Goal: Task Accomplishment & Management: Manage account settings

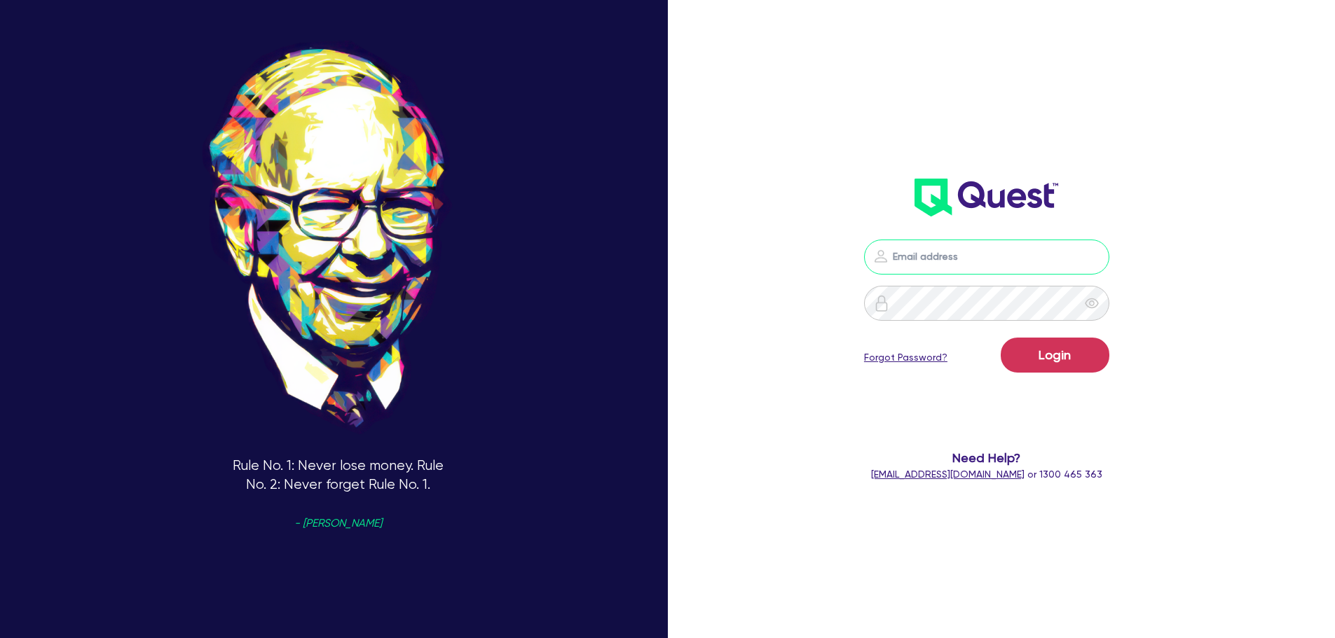
type input "[PERSON_NAME][EMAIL_ADDRESS][PERSON_NAME][DOMAIN_NAME]"
click at [943, 362] on link "Forgot Password?" at bounding box center [905, 357] width 83 height 15
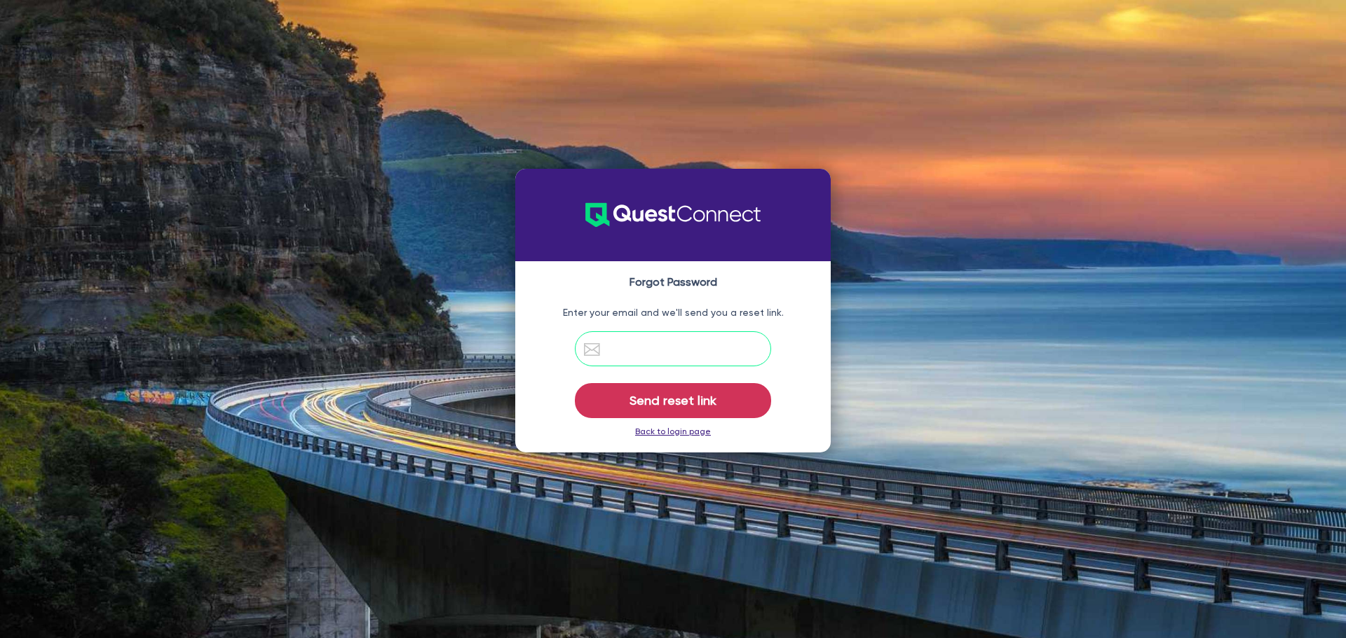
click at [733, 343] on input "email" at bounding box center [673, 349] width 196 height 35
paste input "[PERSON_NAME][EMAIL_ADDRESS][DOMAIN_NAME]"
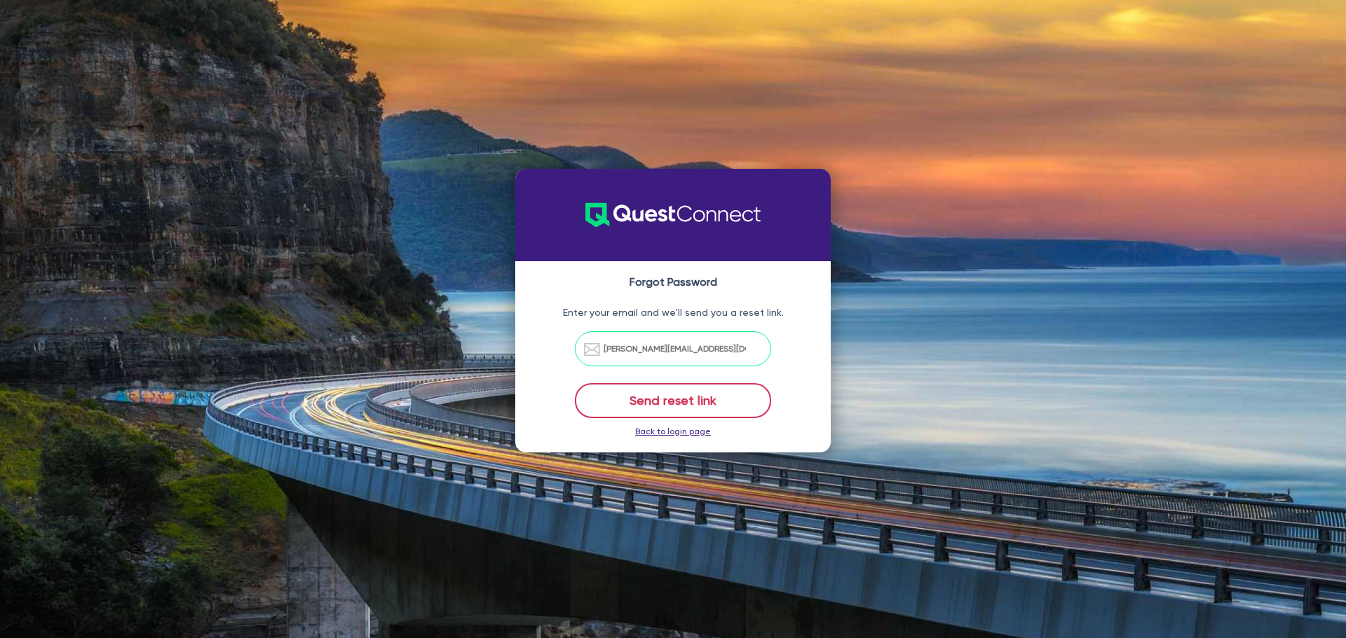
type input "[PERSON_NAME][EMAIL_ADDRESS][DOMAIN_NAME]"
click at [732, 399] on button "Send reset link" at bounding box center [673, 400] width 196 height 35
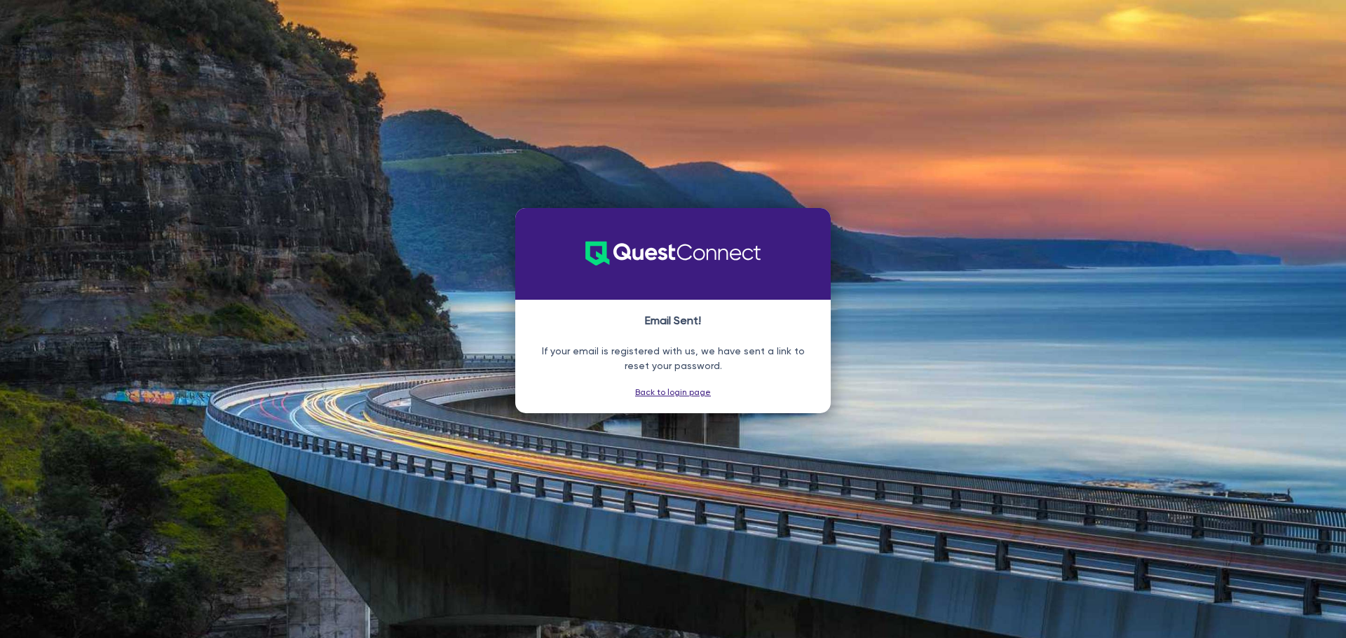
click at [683, 392] on link "Back to login page" at bounding box center [673, 393] width 76 height 10
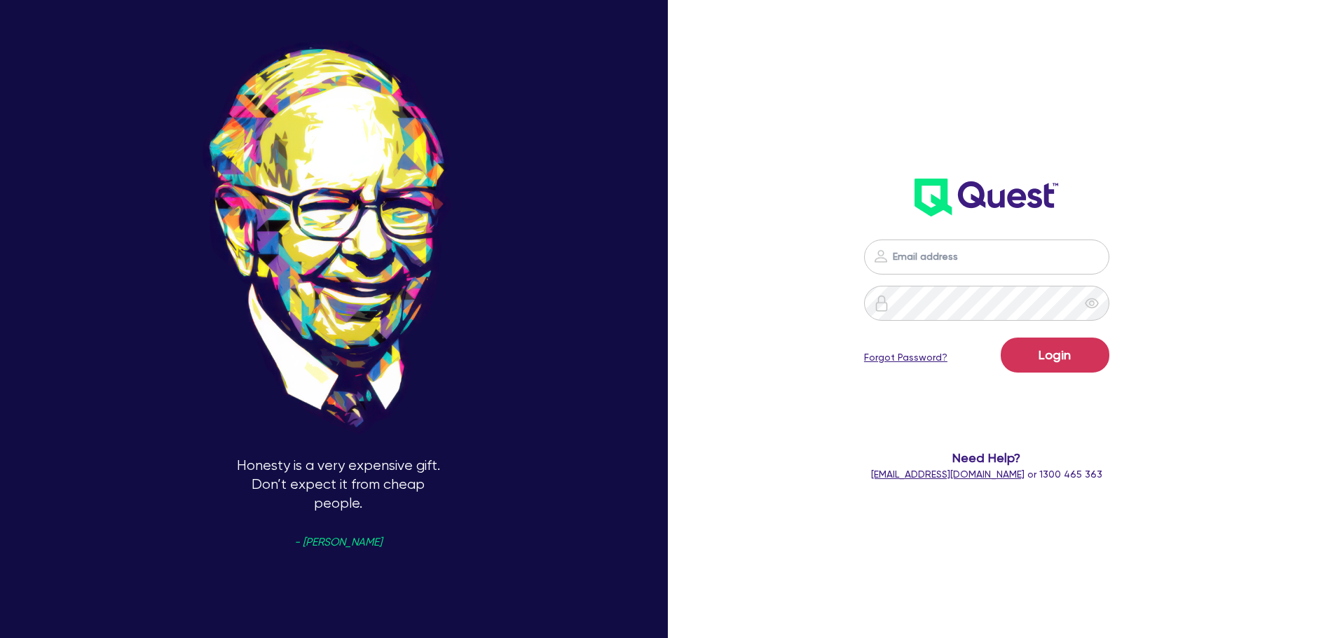
type input "[PERSON_NAME][EMAIL_ADDRESS][PERSON_NAME][DOMAIN_NAME]"
click at [927, 362] on link "Forgot Password?" at bounding box center [905, 357] width 83 height 15
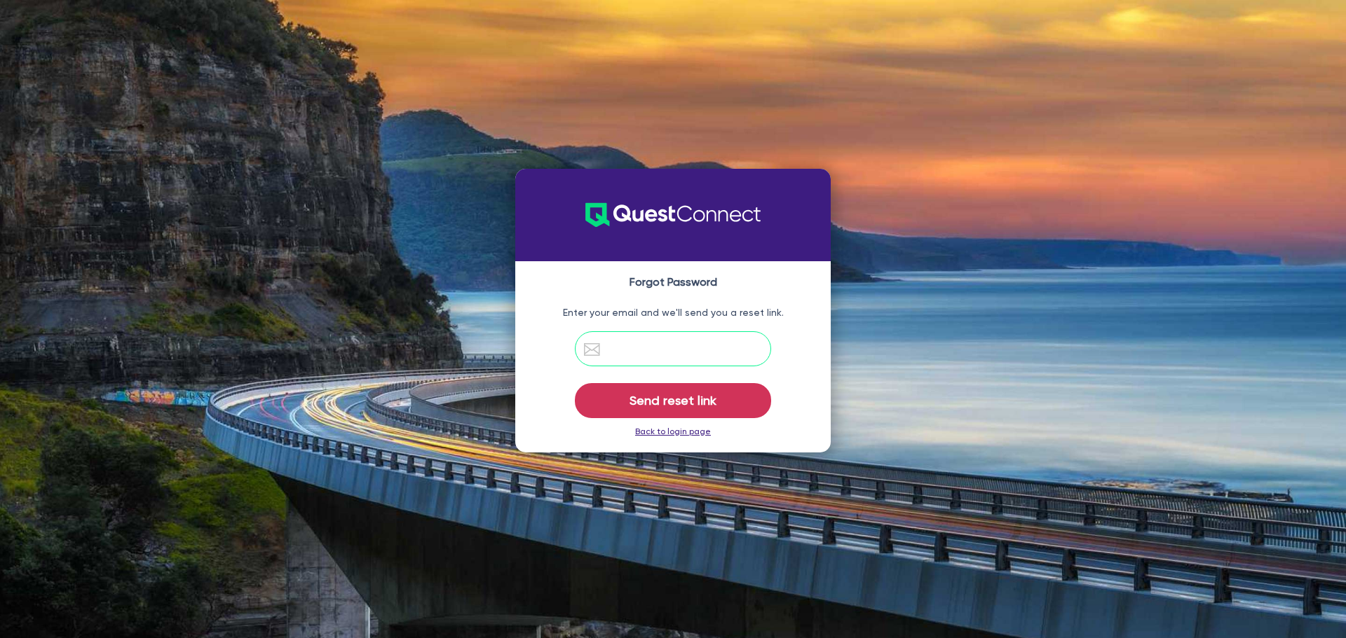
click at [722, 354] on input "email" at bounding box center [673, 349] width 196 height 35
click at [702, 355] on input "email" at bounding box center [673, 349] width 196 height 35
type input "[PERSON_NAME][EMAIL_ADDRESS][PERSON_NAME][DOMAIN_NAME]"
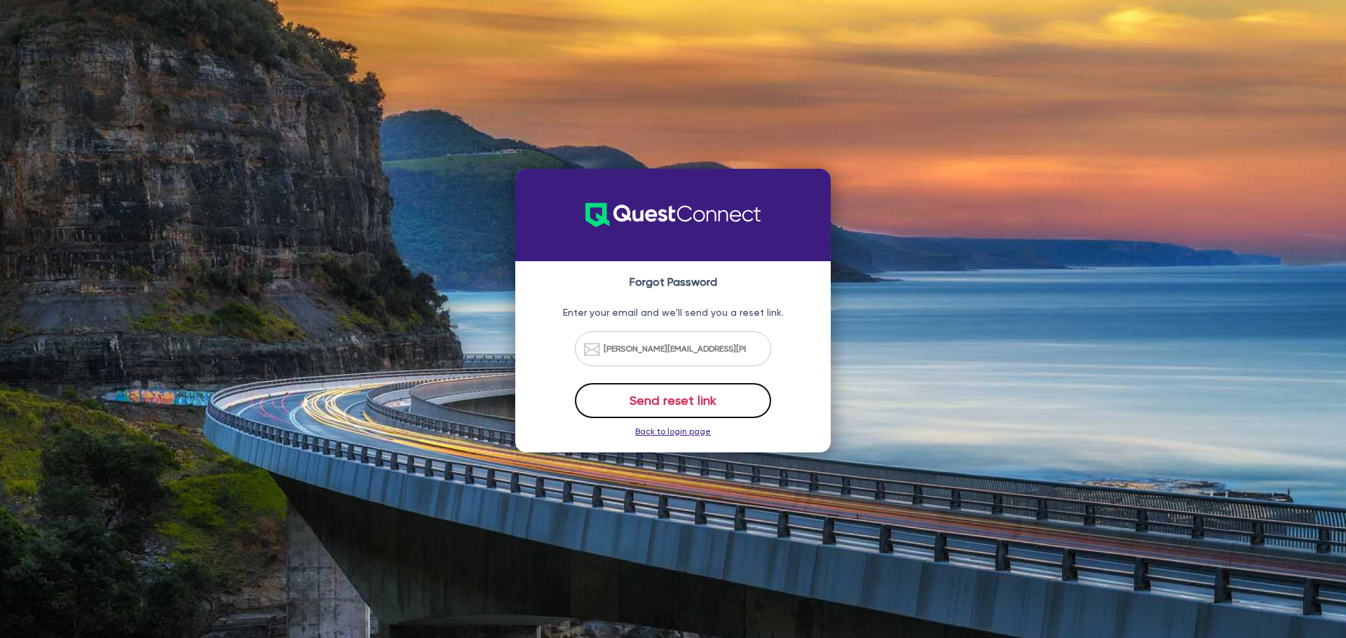
click at [714, 401] on button "Send reset link" at bounding box center [673, 400] width 196 height 35
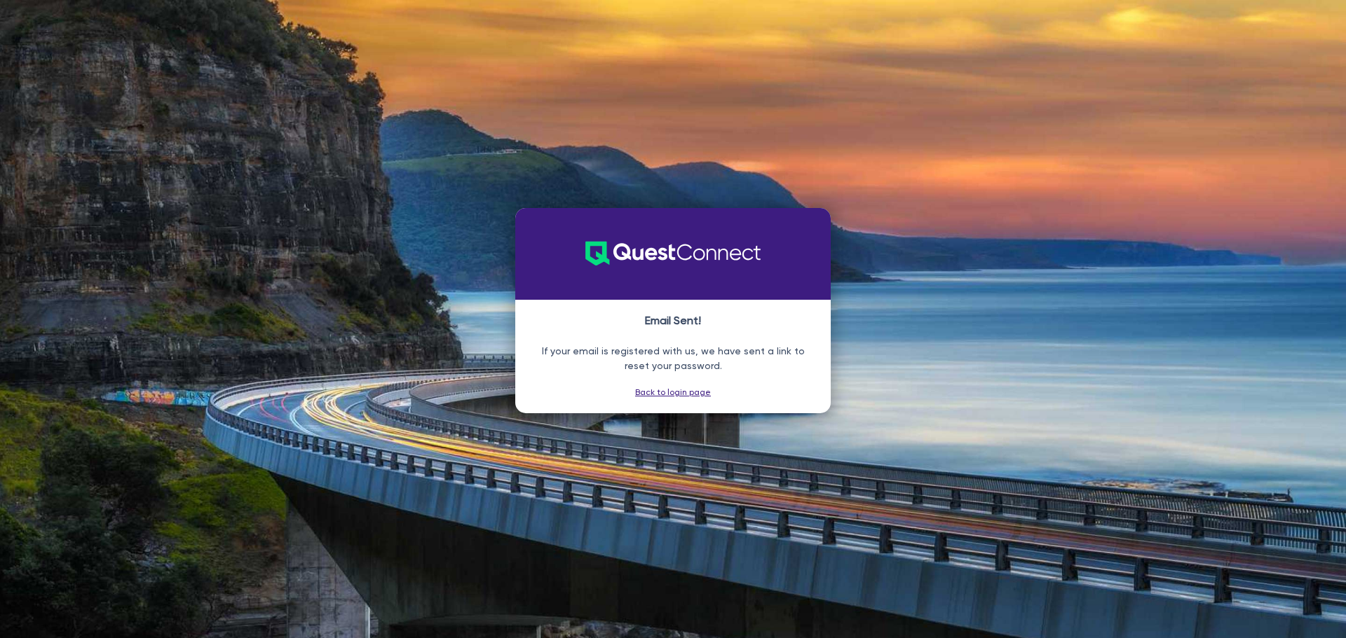
click at [681, 397] on link "Back to login page" at bounding box center [673, 393] width 76 height 10
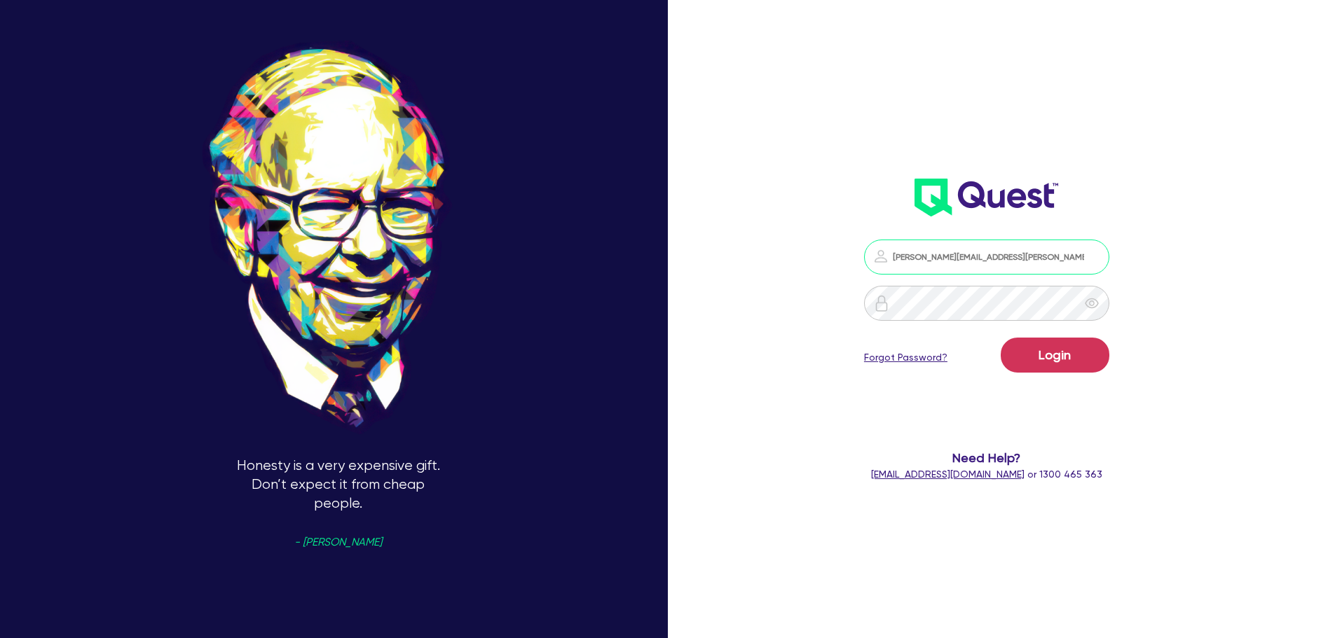
click at [986, 259] on input "[PERSON_NAME][EMAIL_ADDRESS][PERSON_NAME][DOMAIN_NAME]" at bounding box center [986, 257] width 245 height 35
